Goal: Information Seeking & Learning: Learn about a topic

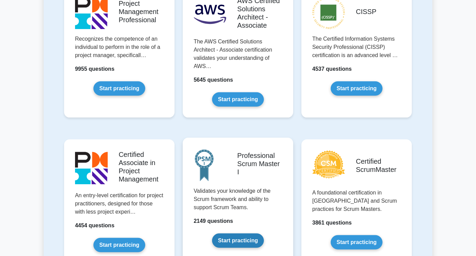
scroll to position [189, 0]
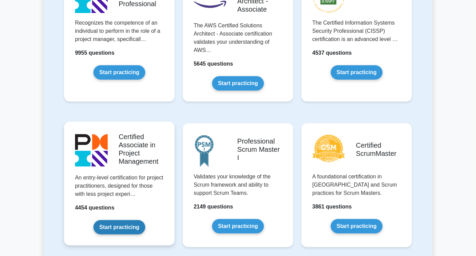
click at [99, 220] on link "Start practicing" at bounding box center [119, 227] width 52 height 14
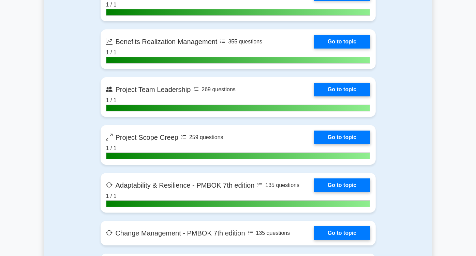
scroll to position [1554, 0]
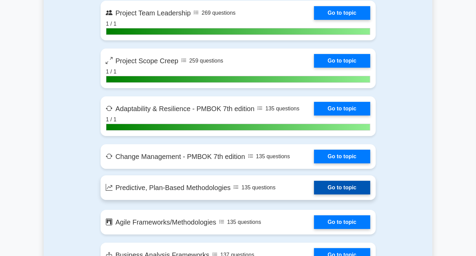
click at [340, 180] on link "Go to topic" at bounding box center [342, 187] width 56 height 14
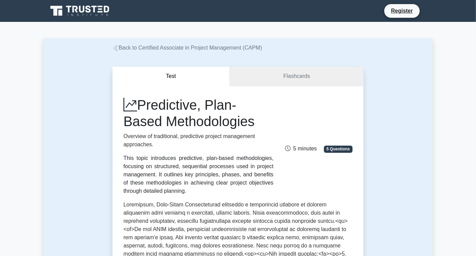
click at [302, 78] on link "Flashcards" at bounding box center [297, 76] width 134 height 19
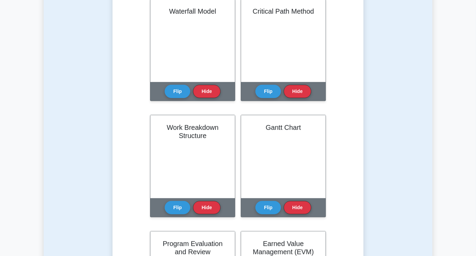
scroll to position [189, 0]
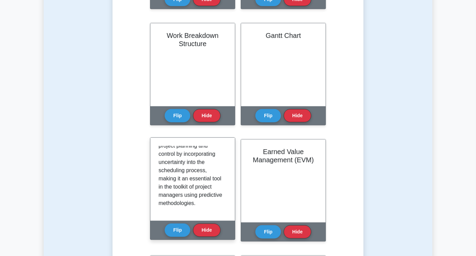
scroll to position [114, 0]
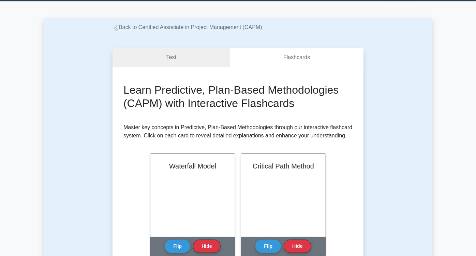
scroll to position [0, 0]
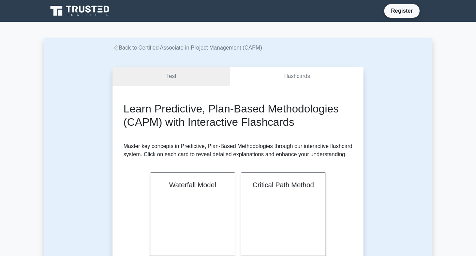
click at [169, 77] on link "Test" at bounding box center [171, 76] width 117 height 19
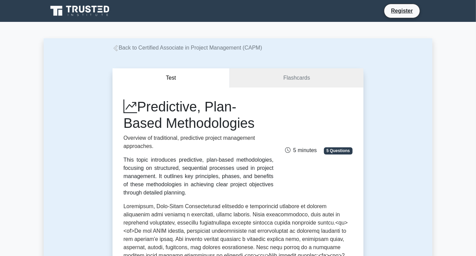
click at [113, 49] on link "Back to Certified Associate in Project Management (CAPM)" at bounding box center [188, 48] width 150 height 6
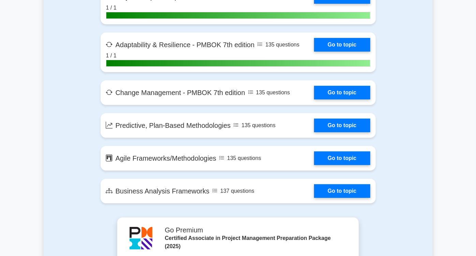
scroll to position [1630, 0]
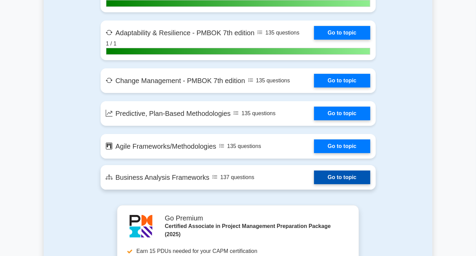
click at [314, 170] on link "Go to topic" at bounding box center [342, 177] width 56 height 14
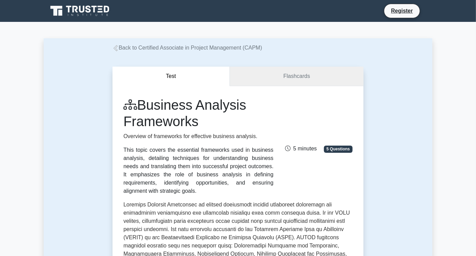
click at [296, 74] on link "Flashcards" at bounding box center [297, 76] width 134 height 19
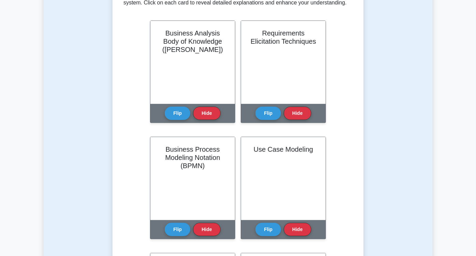
scroll to position [114, 0]
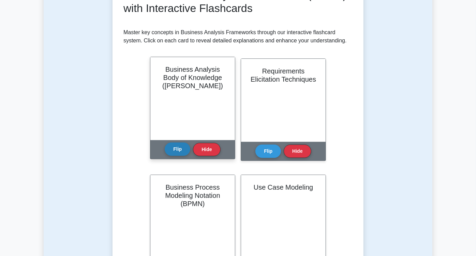
click at [165, 148] on button "Flip" at bounding box center [178, 148] width 26 height 13
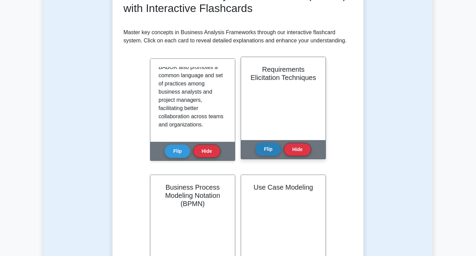
click at [256, 144] on button "Flip" at bounding box center [269, 148] width 26 height 13
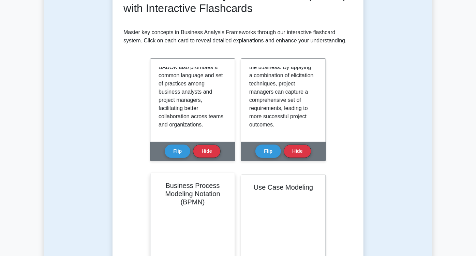
scroll to position [38, 0]
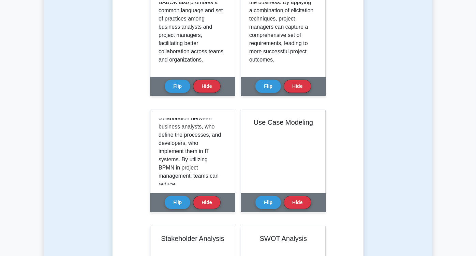
scroll to position [189, 0]
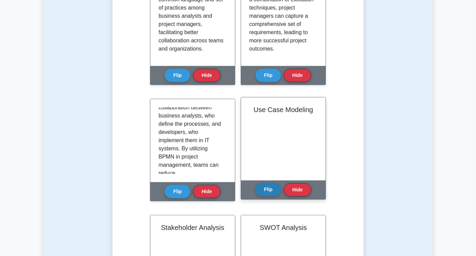
click at [256, 190] on button "Flip" at bounding box center [269, 189] width 26 height 13
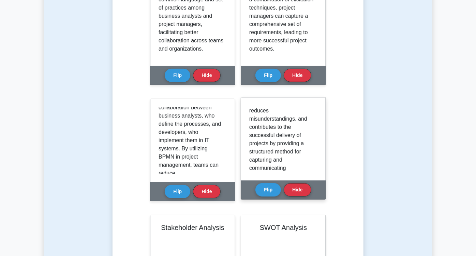
scroll to position [817, 0]
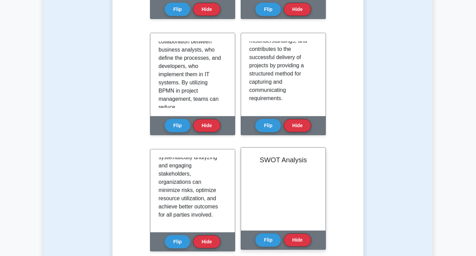
scroll to position [255, 0]
click at [281, 233] on button "Flip" at bounding box center [269, 239] width 26 height 13
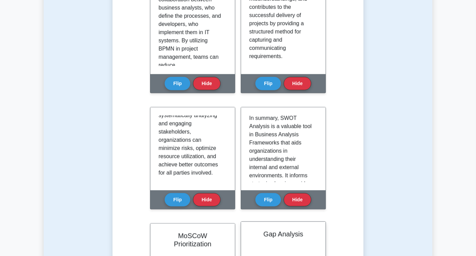
scroll to position [299, 0]
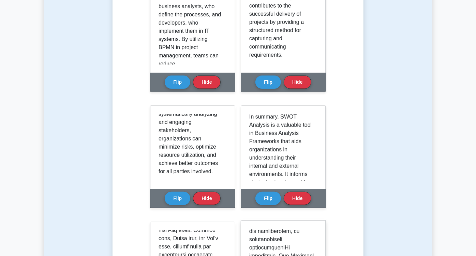
scroll to position [668, 0]
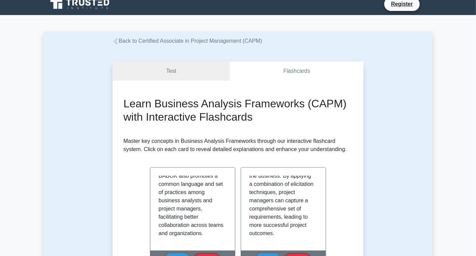
scroll to position [0, 0]
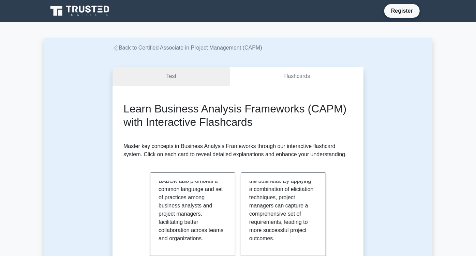
click at [171, 75] on link "Test" at bounding box center [171, 76] width 117 height 19
click at [163, 73] on link "Test" at bounding box center [171, 76] width 117 height 19
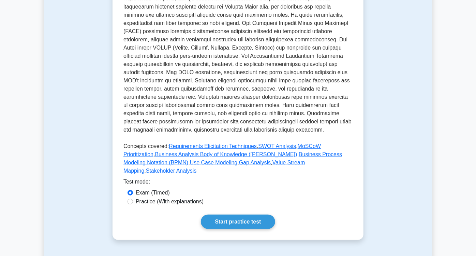
scroll to position [265, 0]
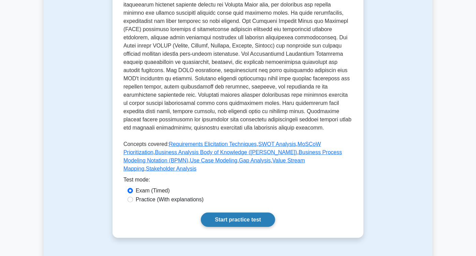
click at [248, 212] on link "Start practice test" at bounding box center [238, 219] width 74 height 14
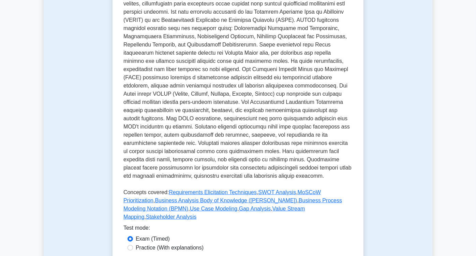
scroll to position [227, 0]
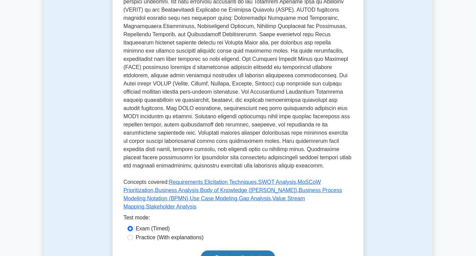
click at [234, 250] on link "Start practice test" at bounding box center [238, 257] width 74 height 14
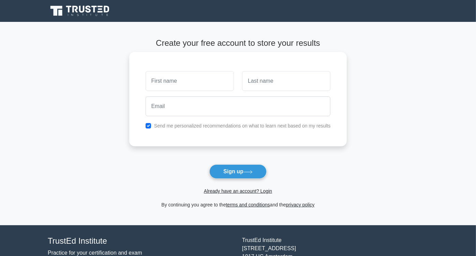
click at [192, 79] on input "text" at bounding box center [190, 81] width 88 height 20
type input "Maya"
type input "Amareen"
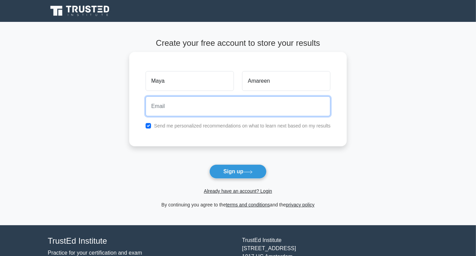
type input "maya.amareen@gmail.com"
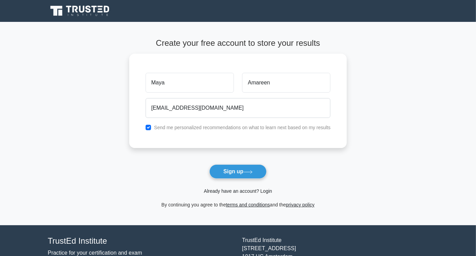
click at [264, 190] on link "Already have an account? Login" at bounding box center [238, 190] width 68 height 5
click at [180, 79] on input "text" at bounding box center [190, 81] width 88 height 20
type input "Maya"
type input "Amareen"
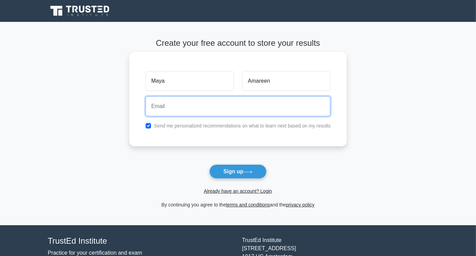
type input "[EMAIL_ADDRESS][DOMAIN_NAME]"
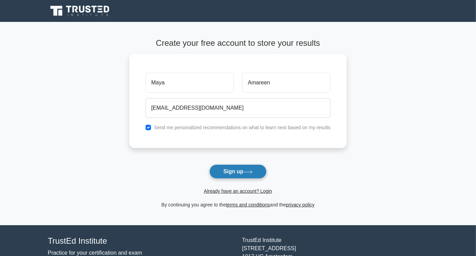
click at [240, 172] on button "Sign up" at bounding box center [237, 171] width 57 height 14
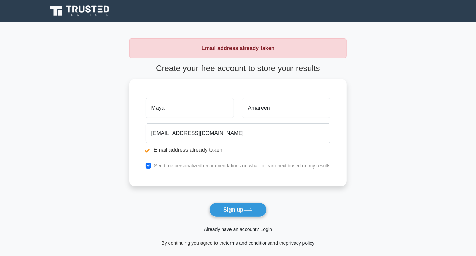
click at [260, 227] on link "Already have an account? Login" at bounding box center [238, 228] width 68 height 5
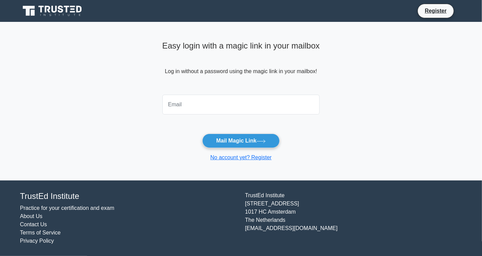
click at [206, 107] on input "email" at bounding box center [241, 105] width 158 height 20
type input "[EMAIL_ADDRESS][DOMAIN_NAME]"
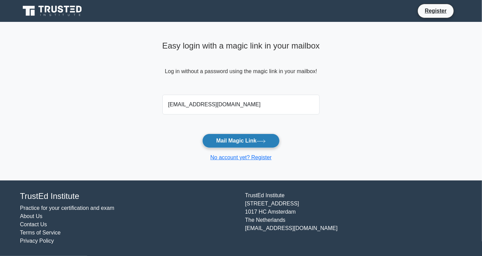
click at [265, 141] on icon at bounding box center [261, 140] width 8 height 3
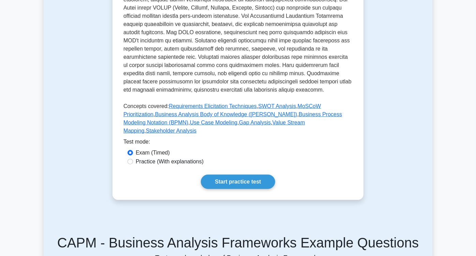
scroll to position [341, 0]
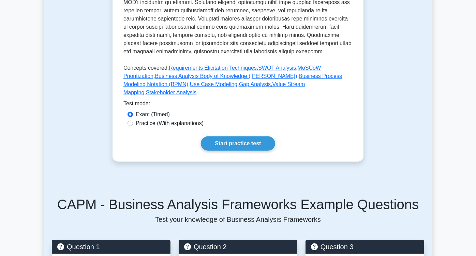
click at [136, 119] on label "Practice (With explanations)" at bounding box center [170, 123] width 68 height 8
click at [129, 120] on input "Practice (With explanations)" at bounding box center [130, 122] width 5 height 5
radio input "true"
click at [224, 136] on link "Start practice test" at bounding box center [238, 143] width 74 height 14
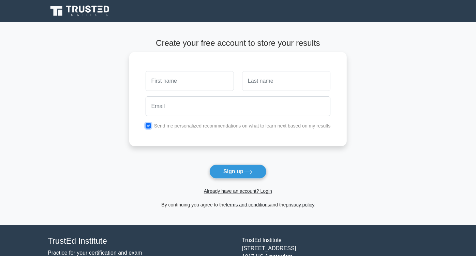
click at [149, 126] on input "checkbox" at bounding box center [148, 125] width 5 height 5
checkbox input "false"
click at [263, 190] on link "Already have an account? Login" at bounding box center [238, 190] width 68 height 5
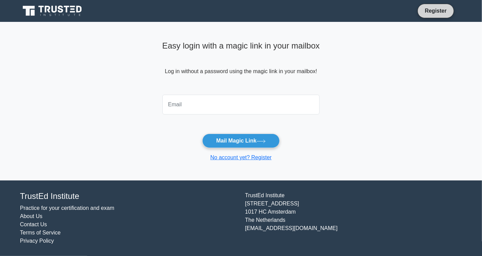
click at [430, 9] on link "Register" at bounding box center [436, 10] width 30 height 9
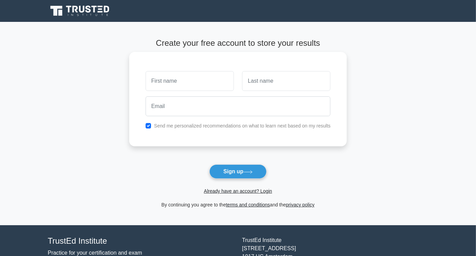
click at [183, 80] on input "text" at bounding box center [190, 81] width 88 height 20
type input "Maya"
type input "Amareen"
type input "[EMAIL_ADDRESS][DOMAIN_NAME]"
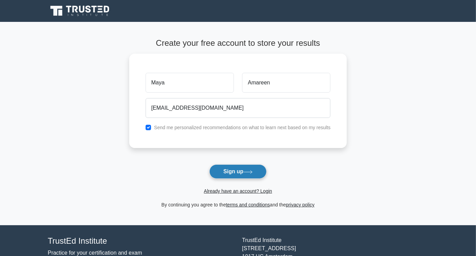
click at [228, 173] on button "Sign up" at bounding box center [237, 171] width 57 height 14
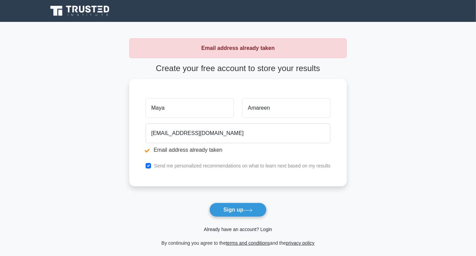
click at [237, 229] on link "Already have an account? Login" at bounding box center [238, 228] width 68 height 5
